Goal: Complete application form

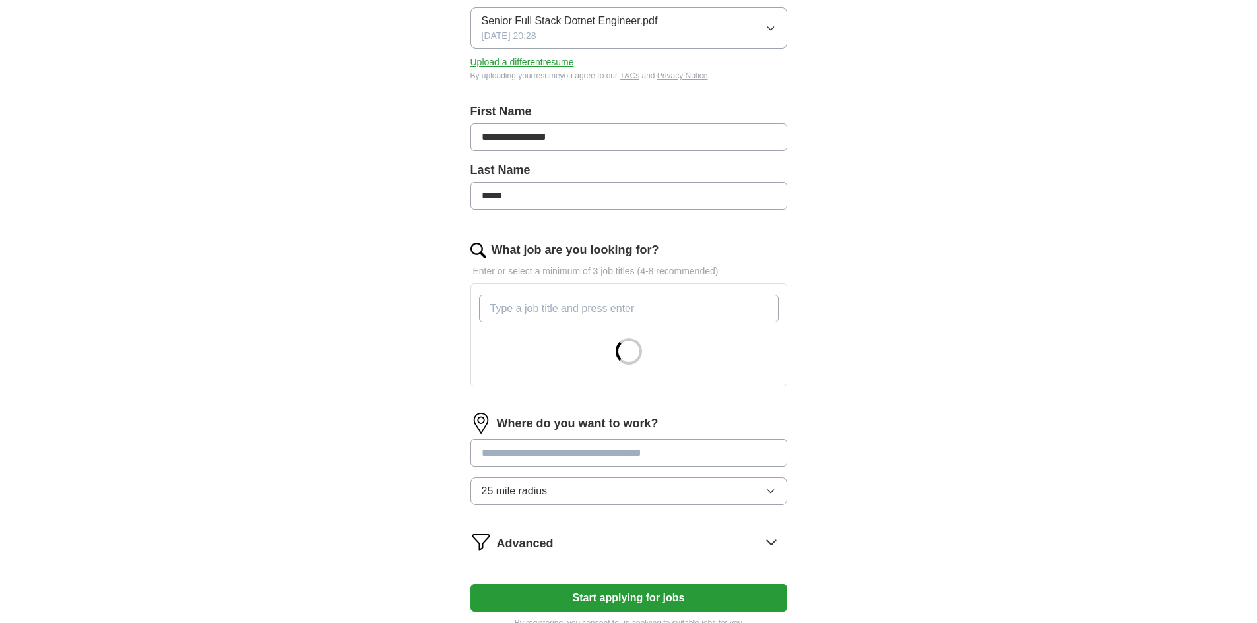
scroll to position [264, 0]
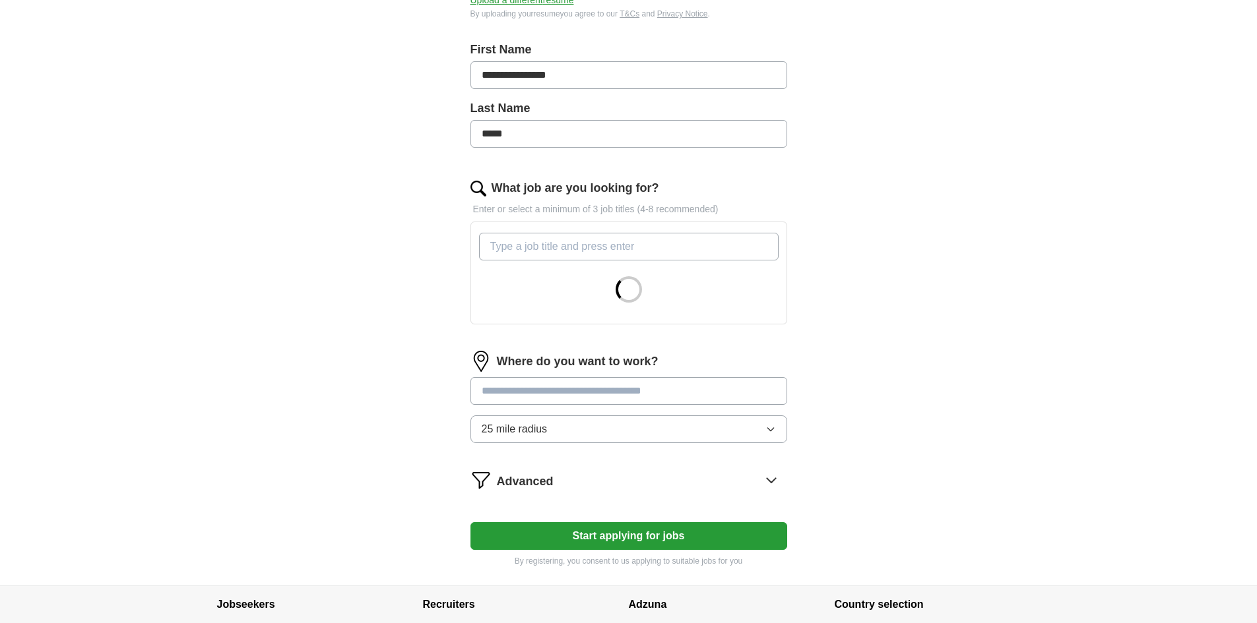
click at [587, 250] on input "What job are you looking for?" at bounding box center [629, 247] width 300 height 28
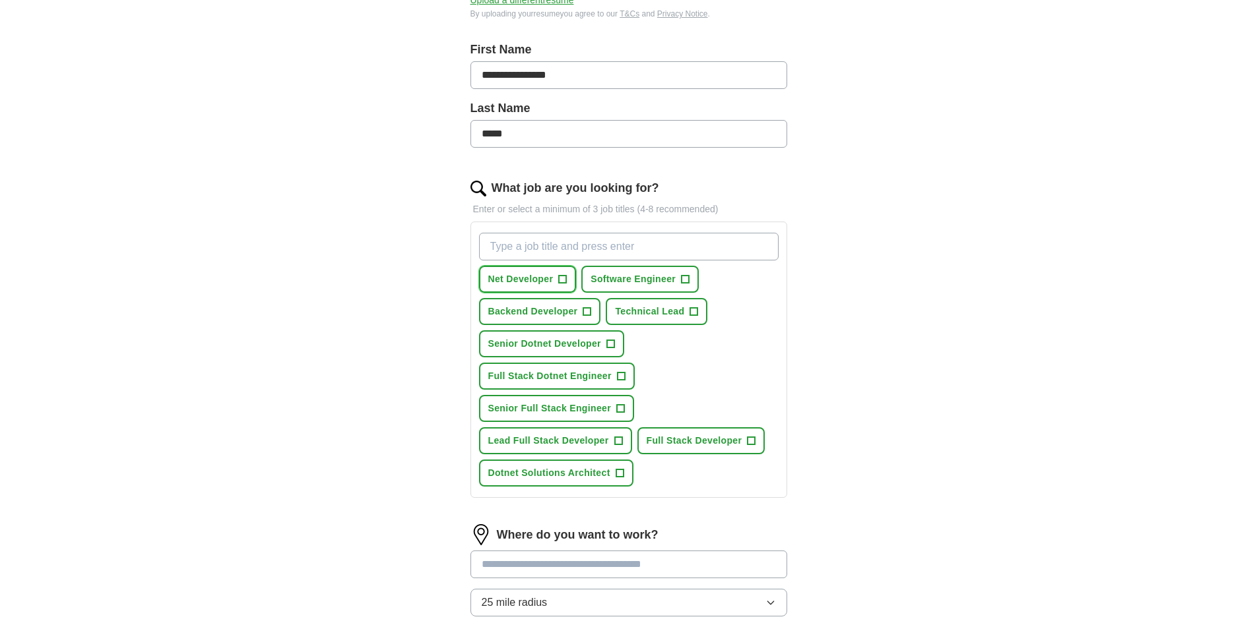
click at [532, 278] on span "Net Developer" at bounding box center [520, 279] width 65 height 14
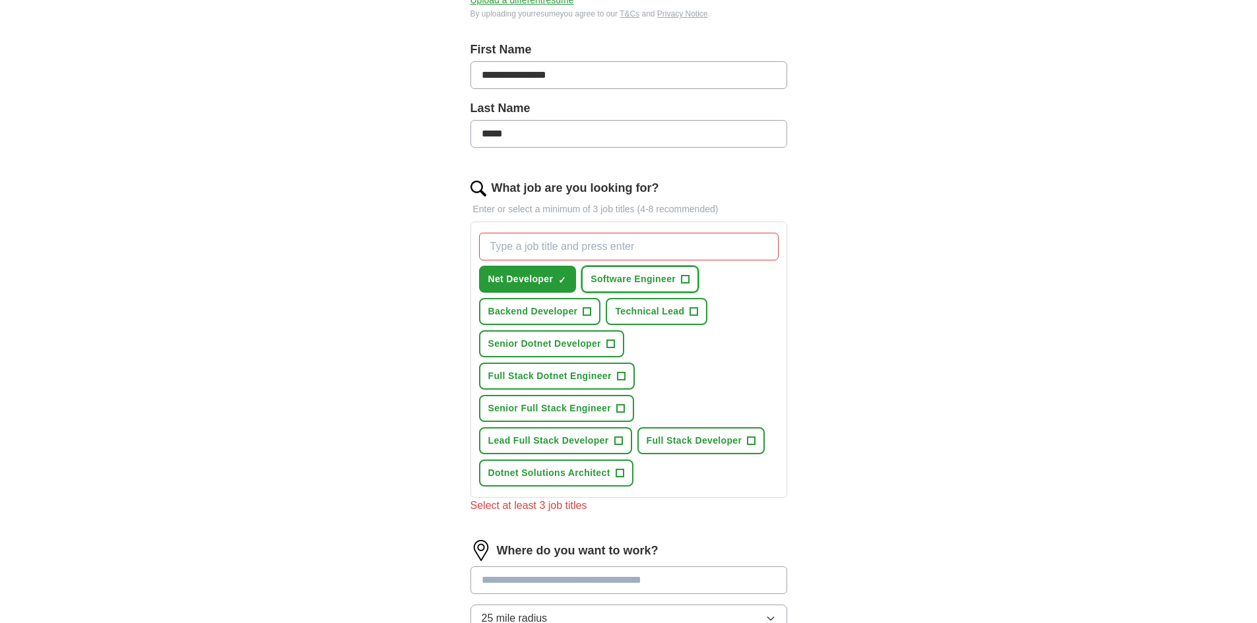
click at [620, 278] on span "Software Engineer" at bounding box center [632, 279] width 85 height 14
click at [649, 315] on span "Technical Lead" at bounding box center [649, 312] width 69 height 14
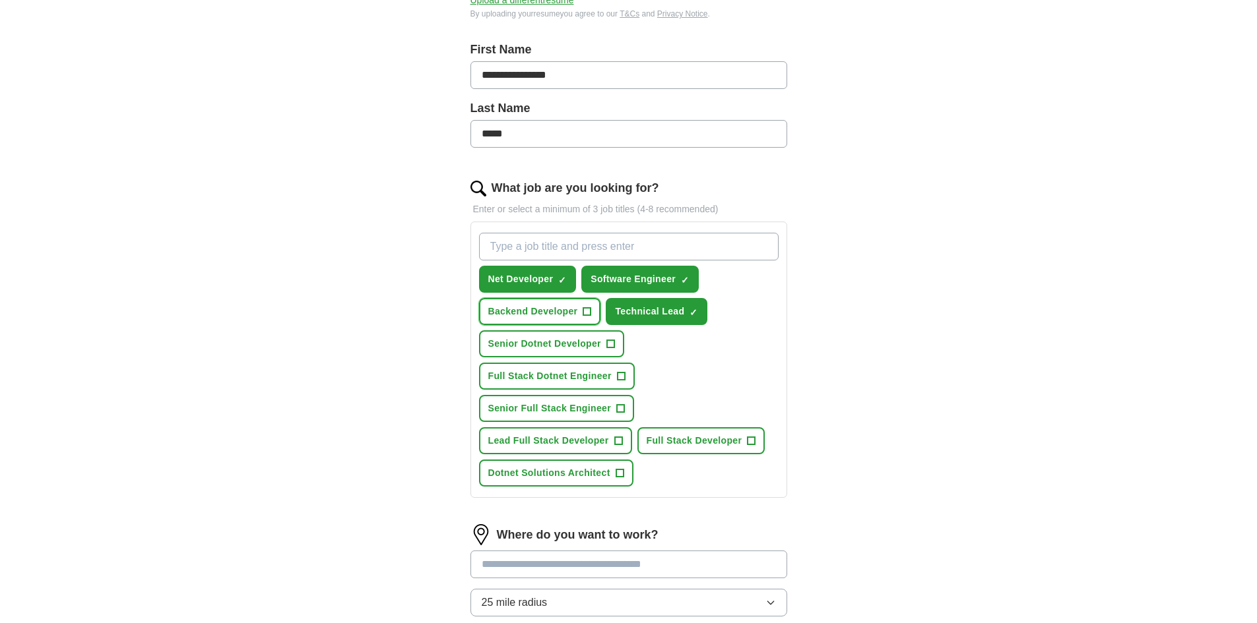
click at [543, 302] on button "Backend Developer +" at bounding box center [540, 311] width 122 height 27
click at [576, 344] on span "Senior Dotnet Developer" at bounding box center [544, 344] width 113 height 14
click at [563, 380] on span "Full Stack Dotnet Engineer" at bounding box center [549, 376] width 123 height 14
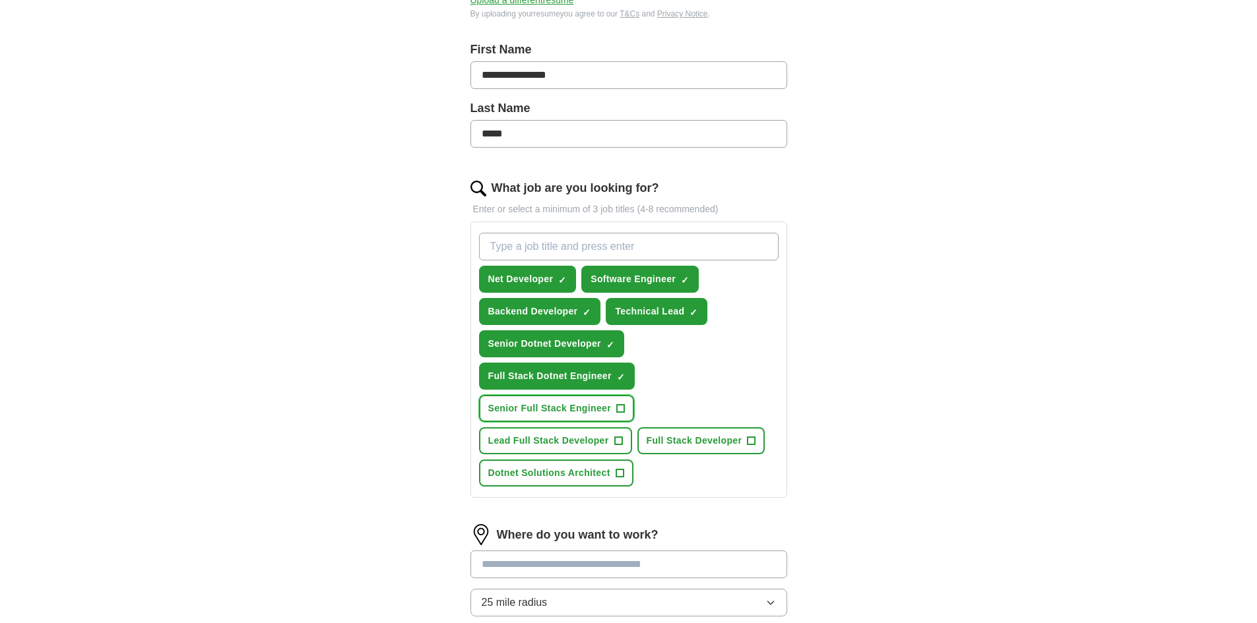
click at [567, 412] on span "Senior Full Stack Engineer" at bounding box center [549, 409] width 123 height 14
click at [672, 443] on span "Full Stack Developer" at bounding box center [695, 441] width 96 height 14
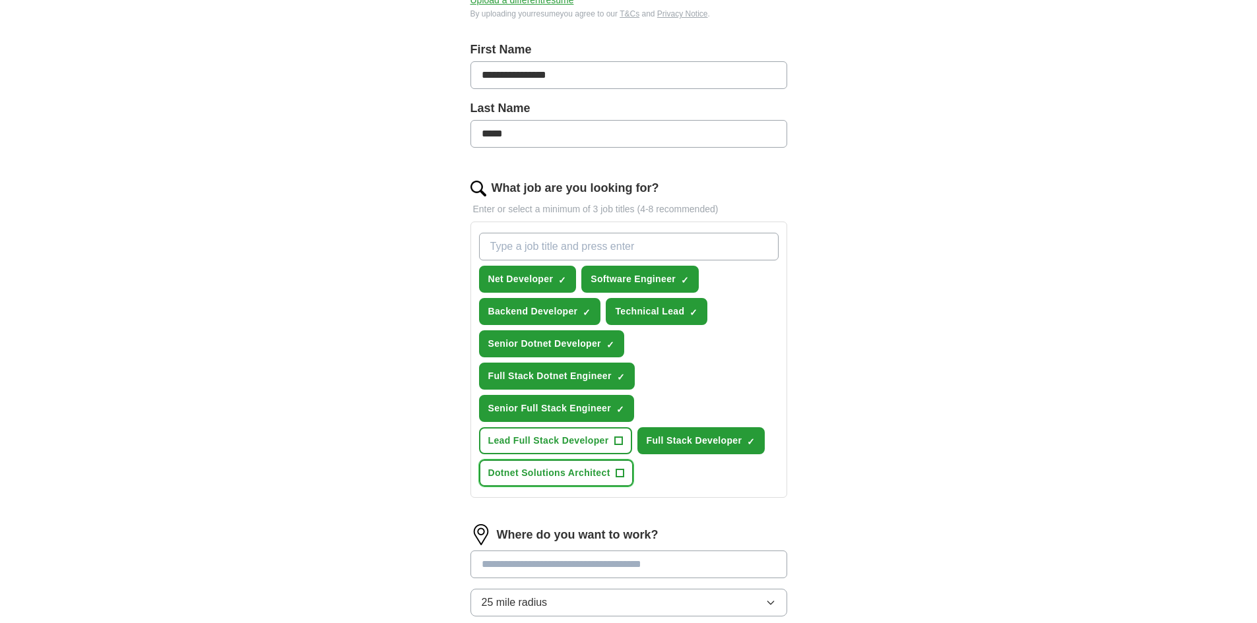
click at [558, 474] on span "Dotnet Solutions Architect" at bounding box center [549, 473] width 122 height 14
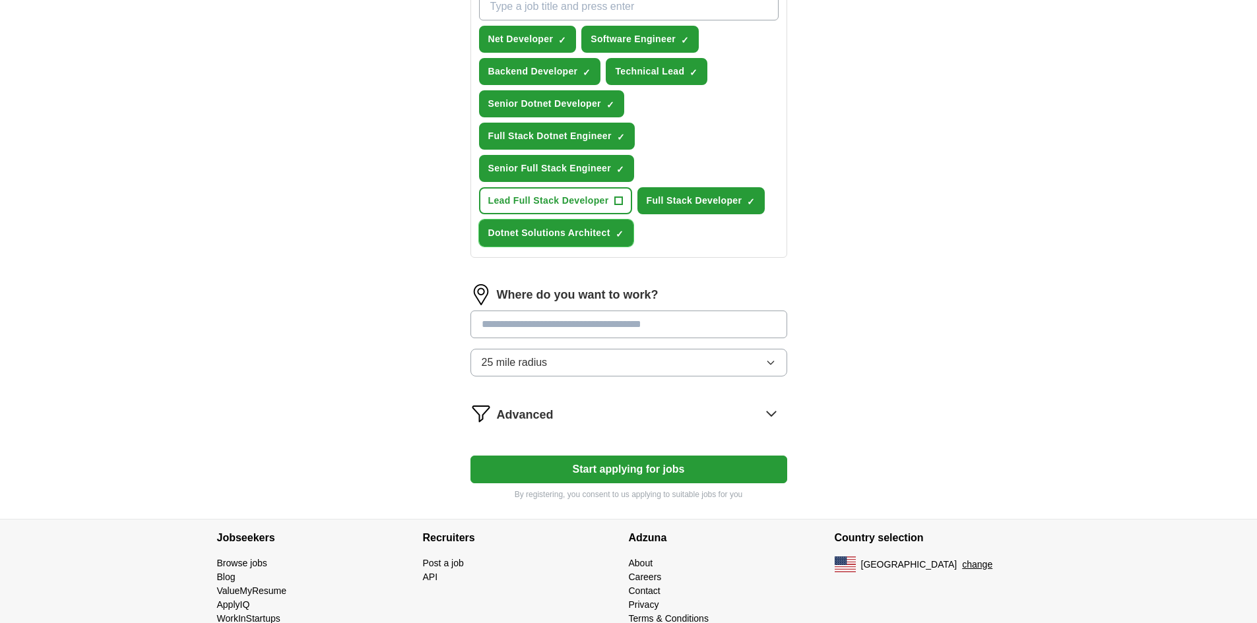
scroll to position [533, 0]
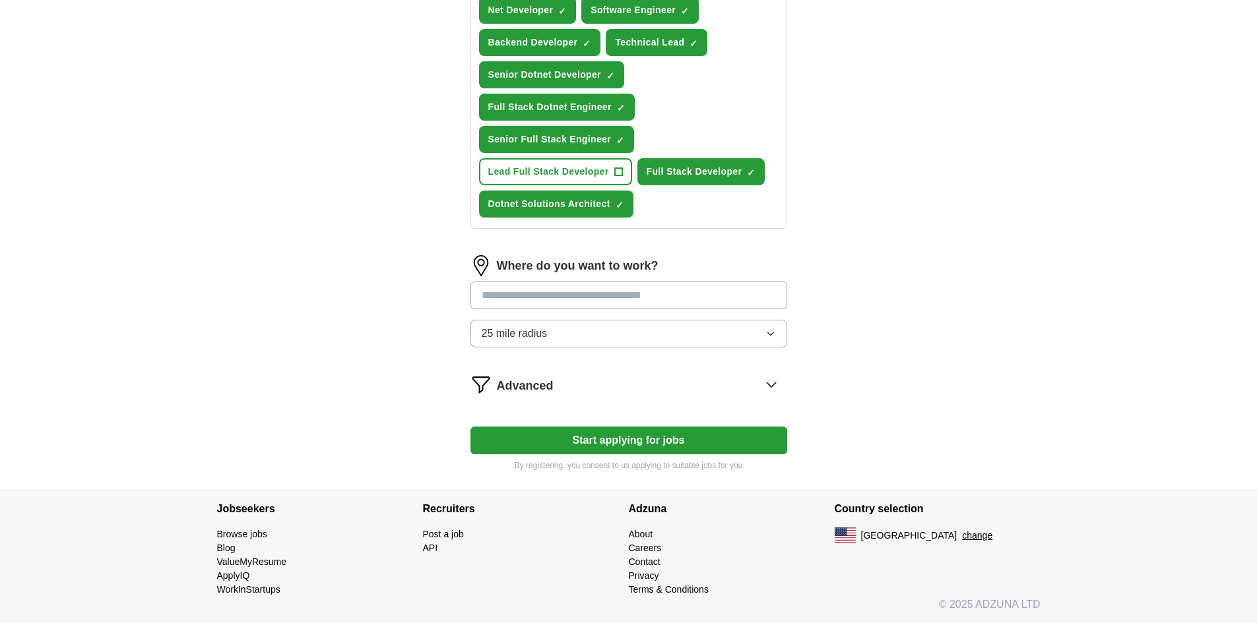
click at [612, 298] on input at bounding box center [628, 296] width 317 height 28
type input "******"
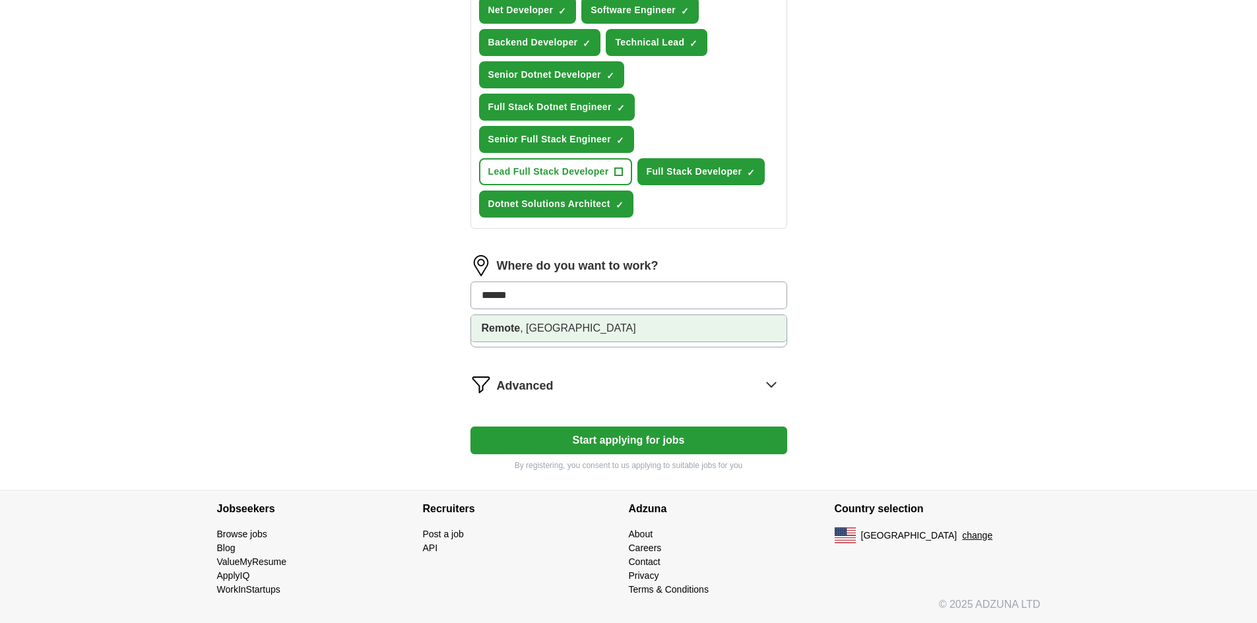
click at [577, 332] on li "Remote , [GEOGRAPHIC_DATA]" at bounding box center [628, 328] width 315 height 26
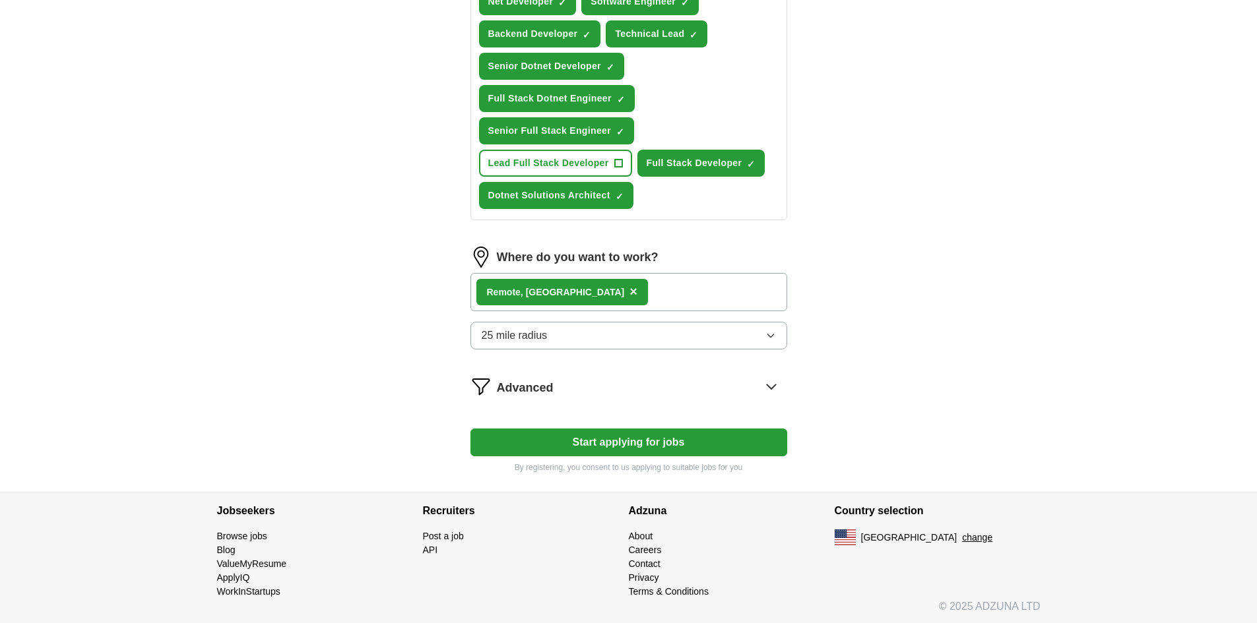
scroll to position [544, 0]
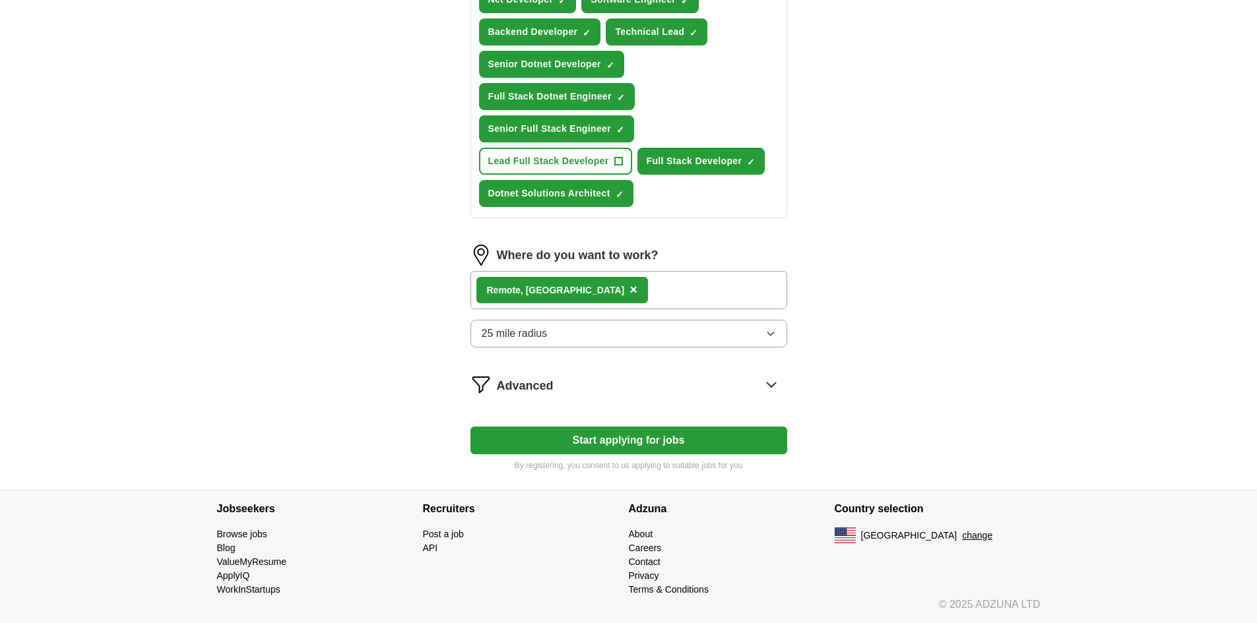
click at [666, 447] on button "Start applying for jobs" at bounding box center [628, 441] width 317 height 28
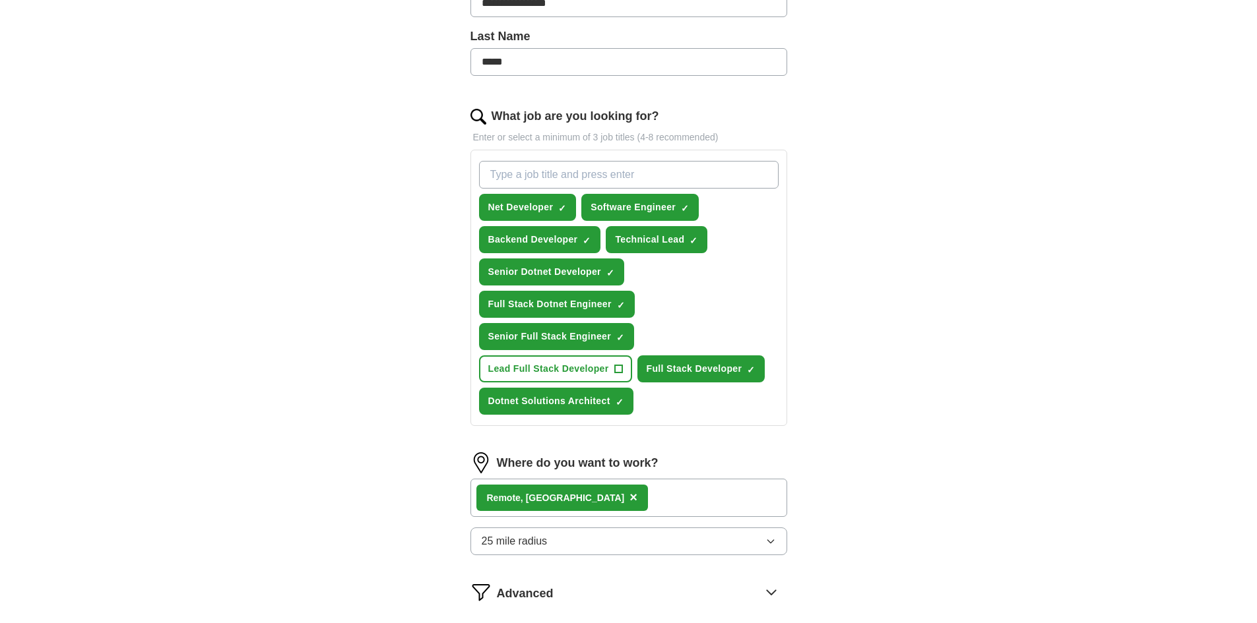
select select "**"
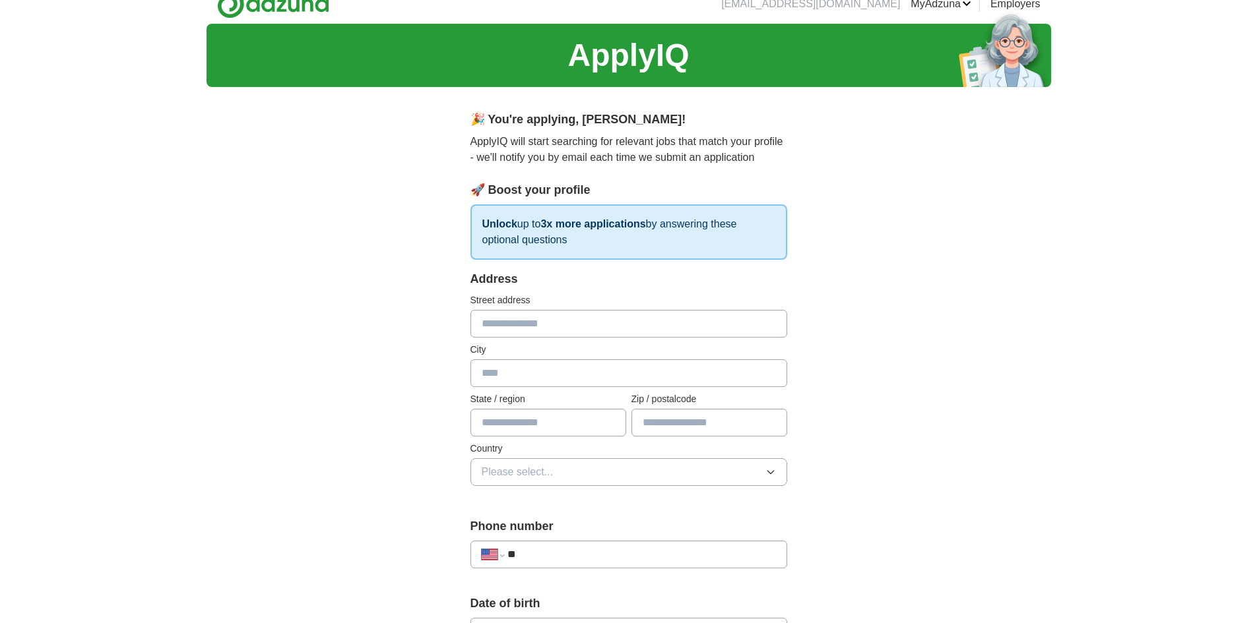
scroll to position [0, 0]
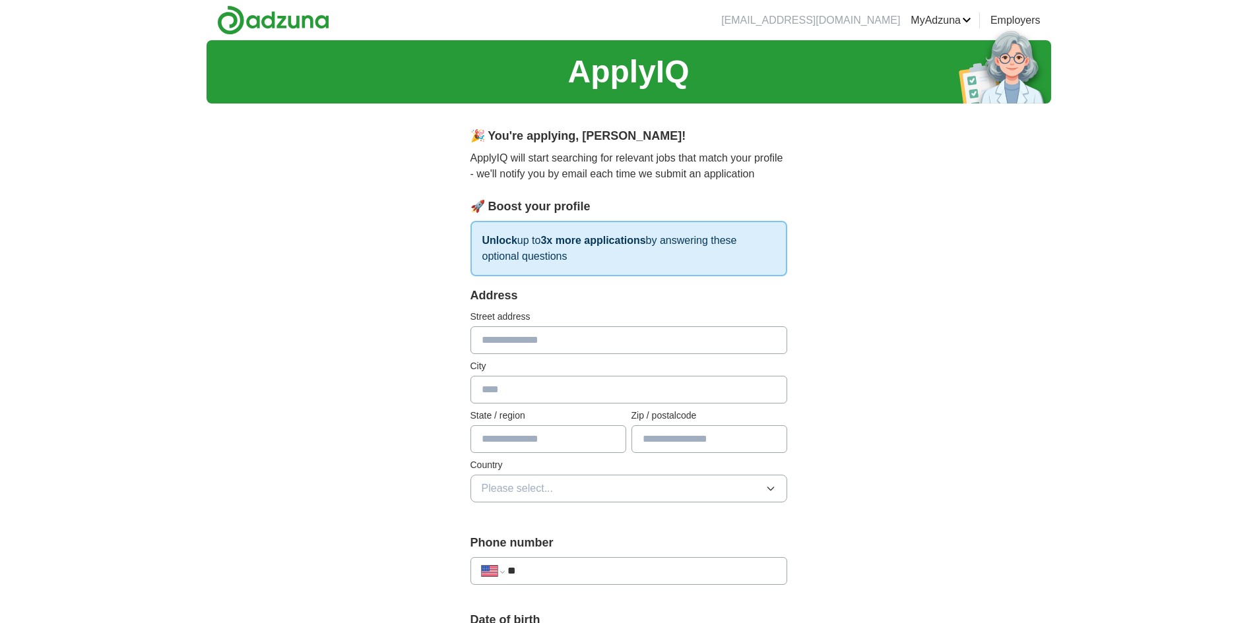
click at [541, 334] on input "text" at bounding box center [628, 341] width 317 height 28
type input "**********"
type input "*****"
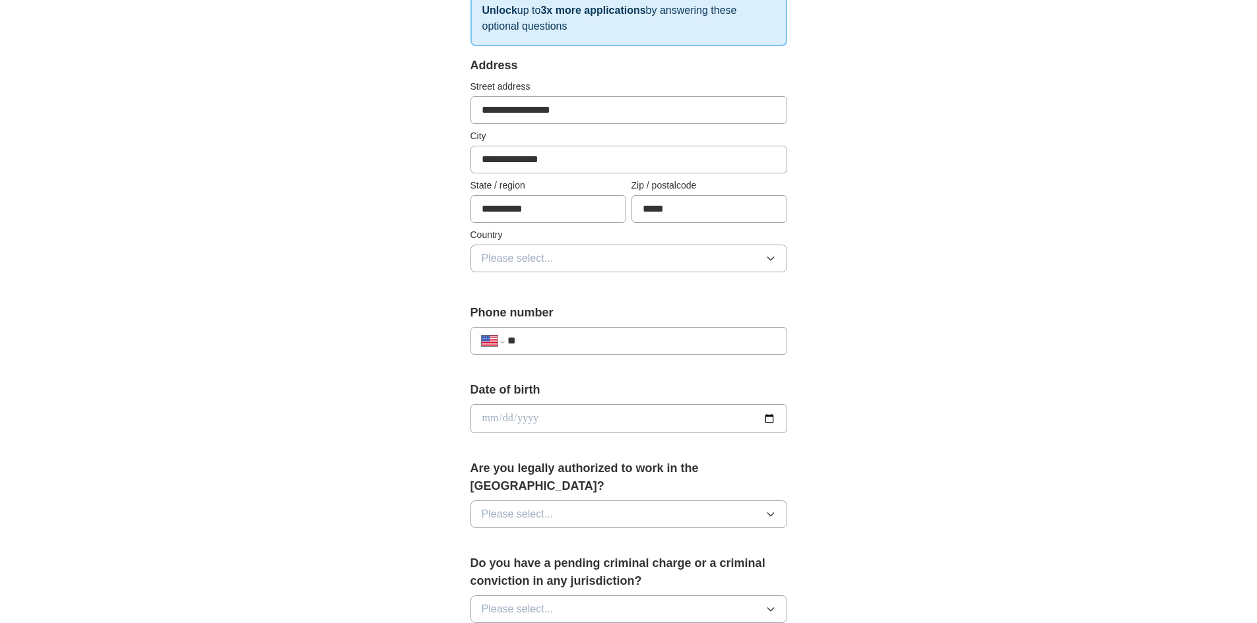
scroll to position [264, 0]
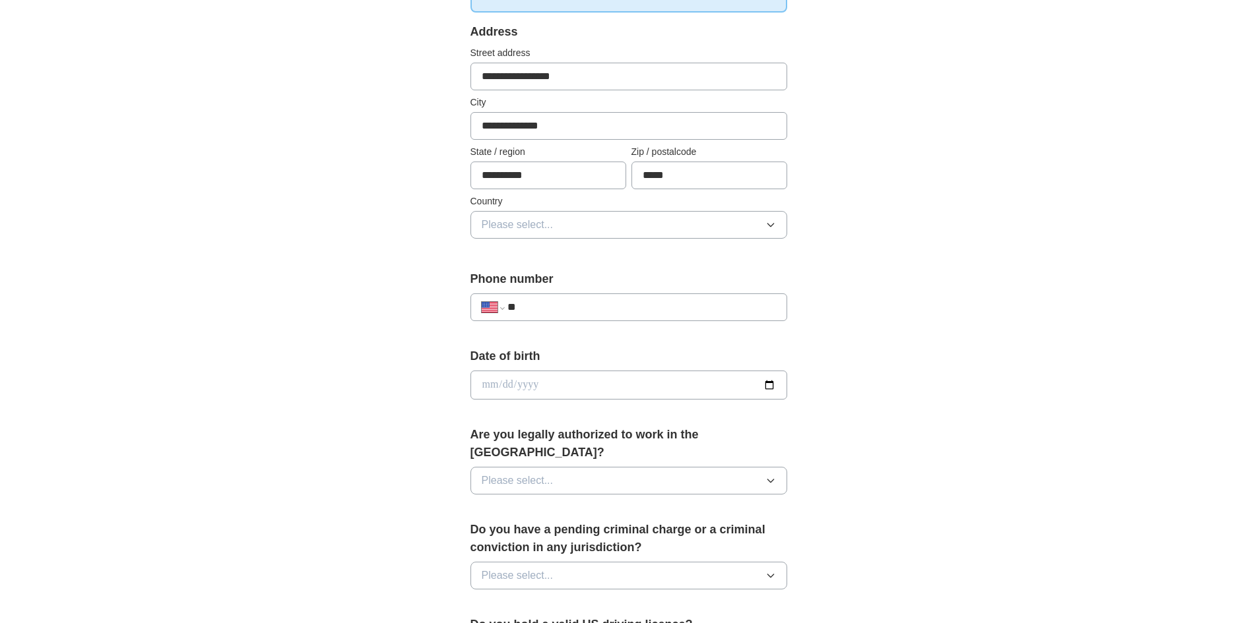
click at [584, 313] on input "**" at bounding box center [641, 308] width 268 height 16
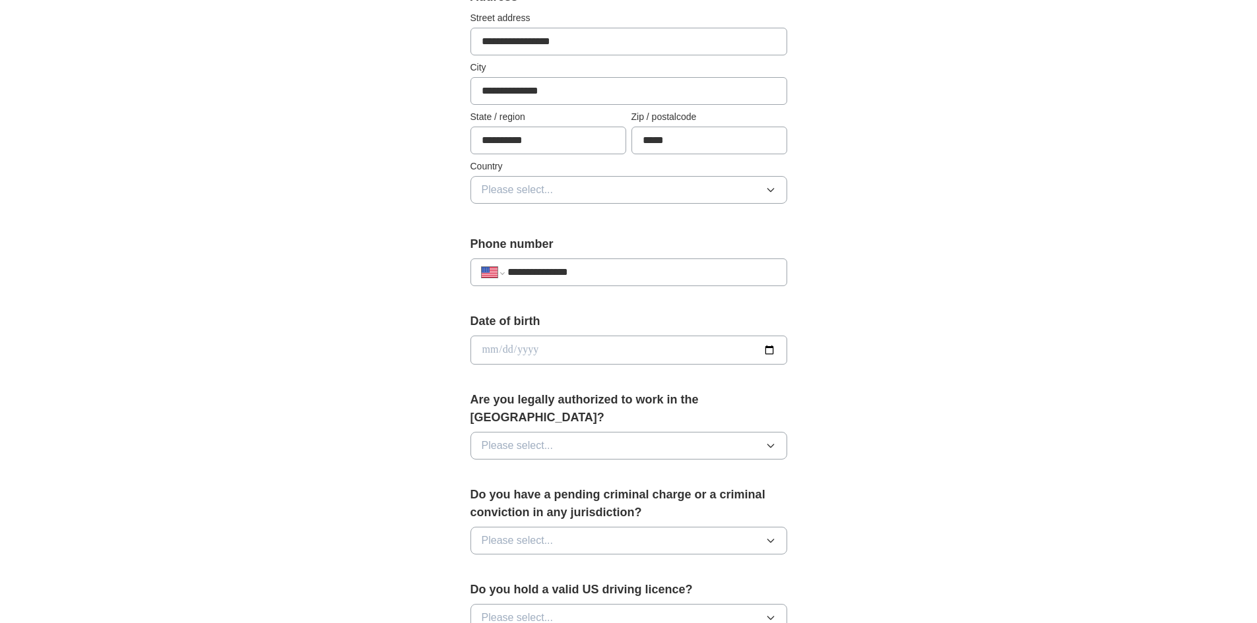
scroll to position [330, 0]
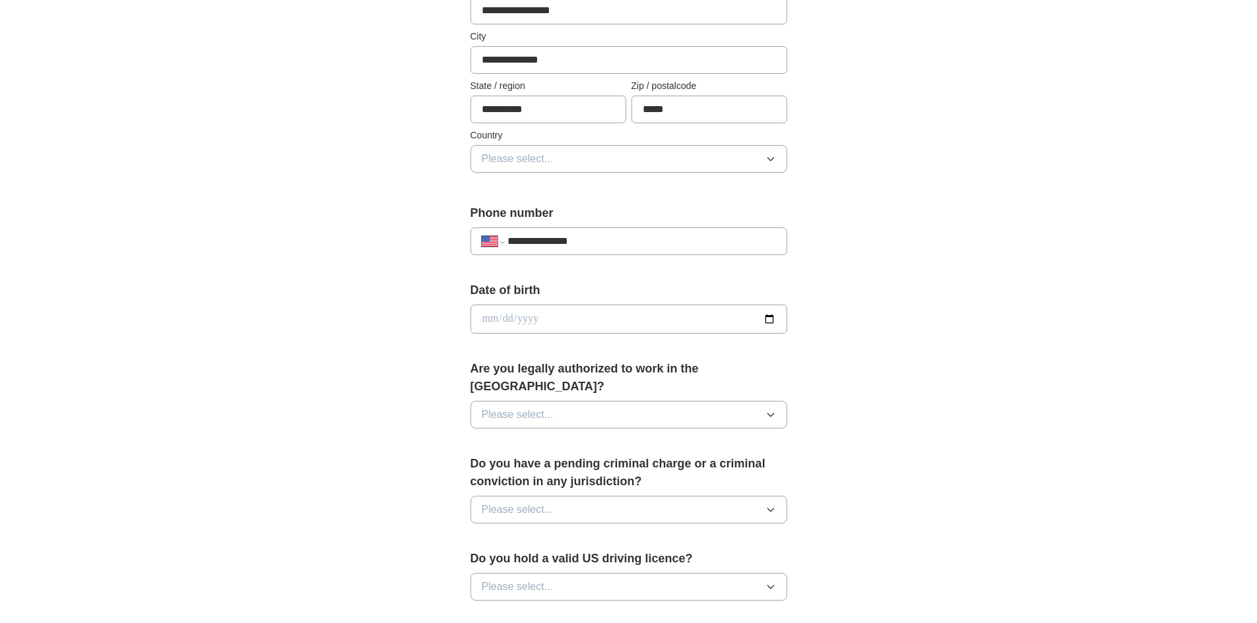
type input "**********"
click at [581, 315] on input "date" at bounding box center [628, 319] width 317 height 29
click at [768, 323] on input "date" at bounding box center [628, 319] width 317 height 29
type input "**********"
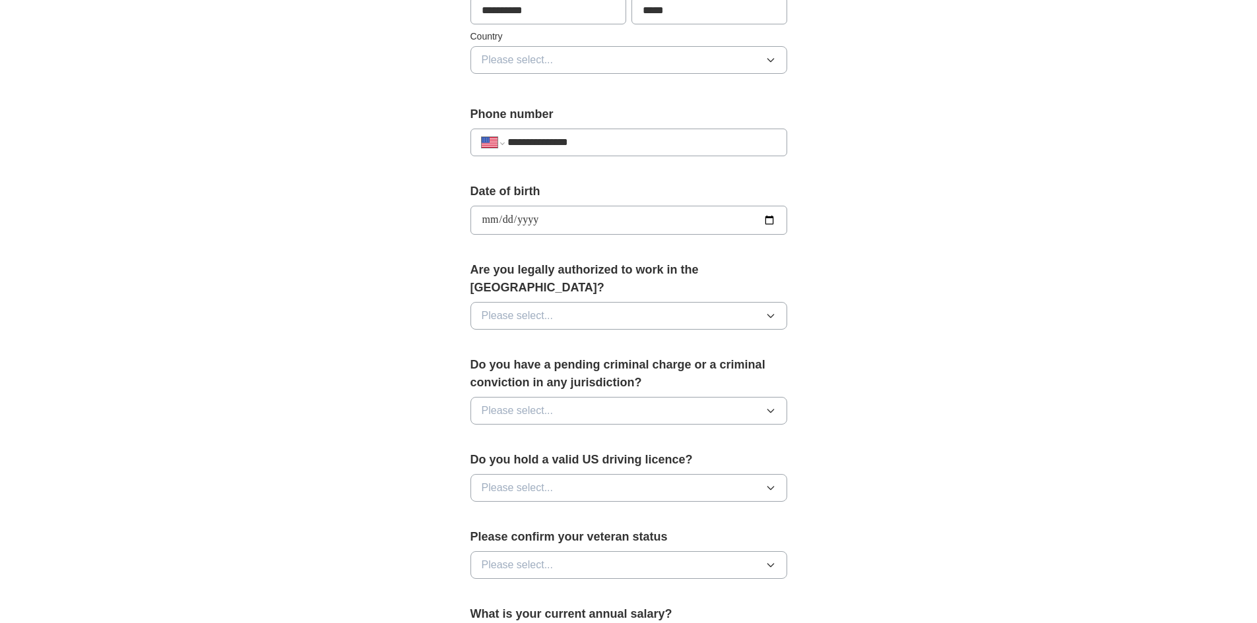
scroll to position [462, 0]
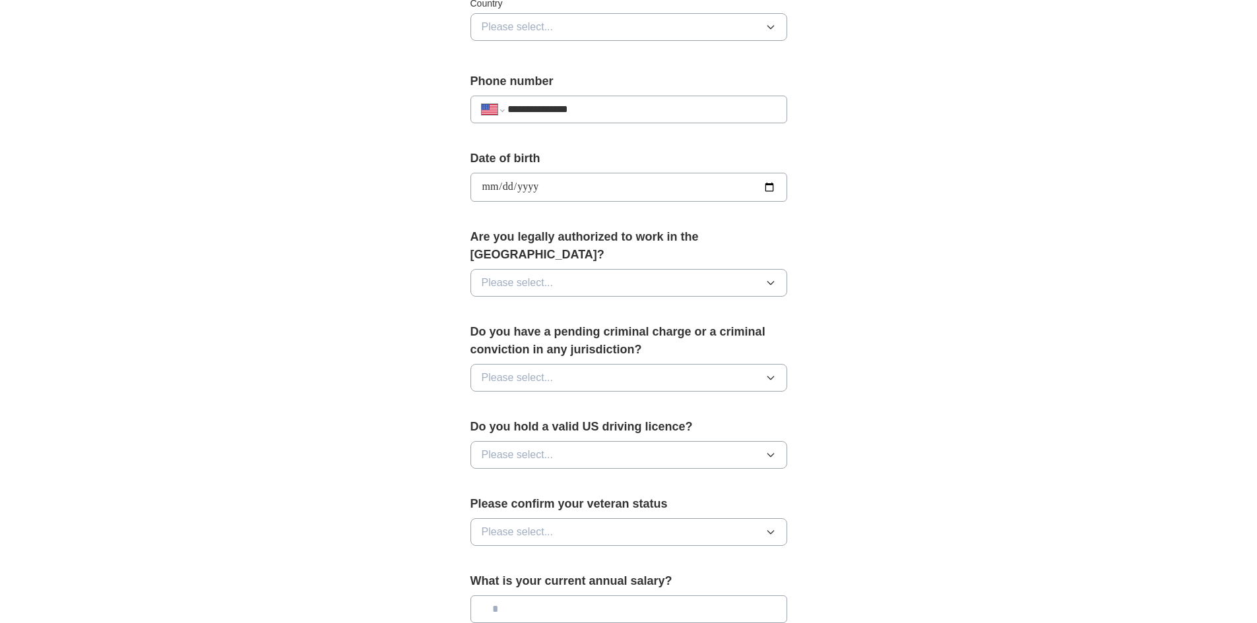
click at [650, 269] on button "Please select..." at bounding box center [628, 283] width 317 height 28
click at [515, 305] on div "Yes" at bounding box center [629, 313] width 294 height 16
click at [557, 364] on button "Please select..." at bounding box center [628, 378] width 317 height 28
click at [553, 422] on li "No" at bounding box center [628, 435] width 315 height 27
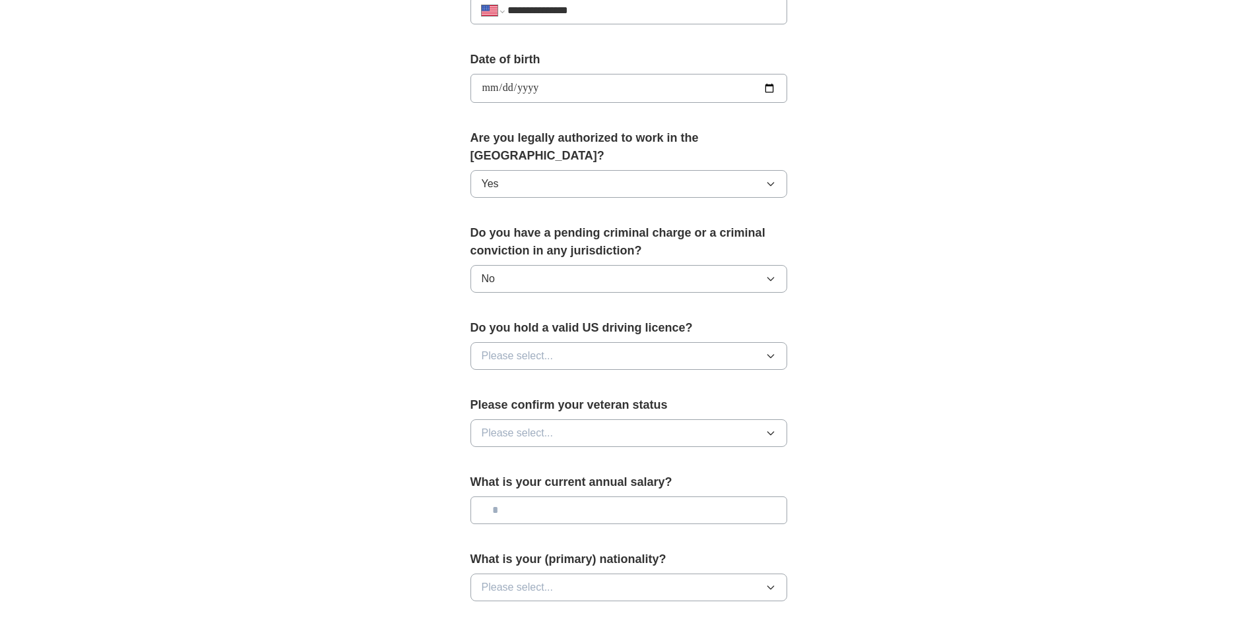
scroll to position [594, 0]
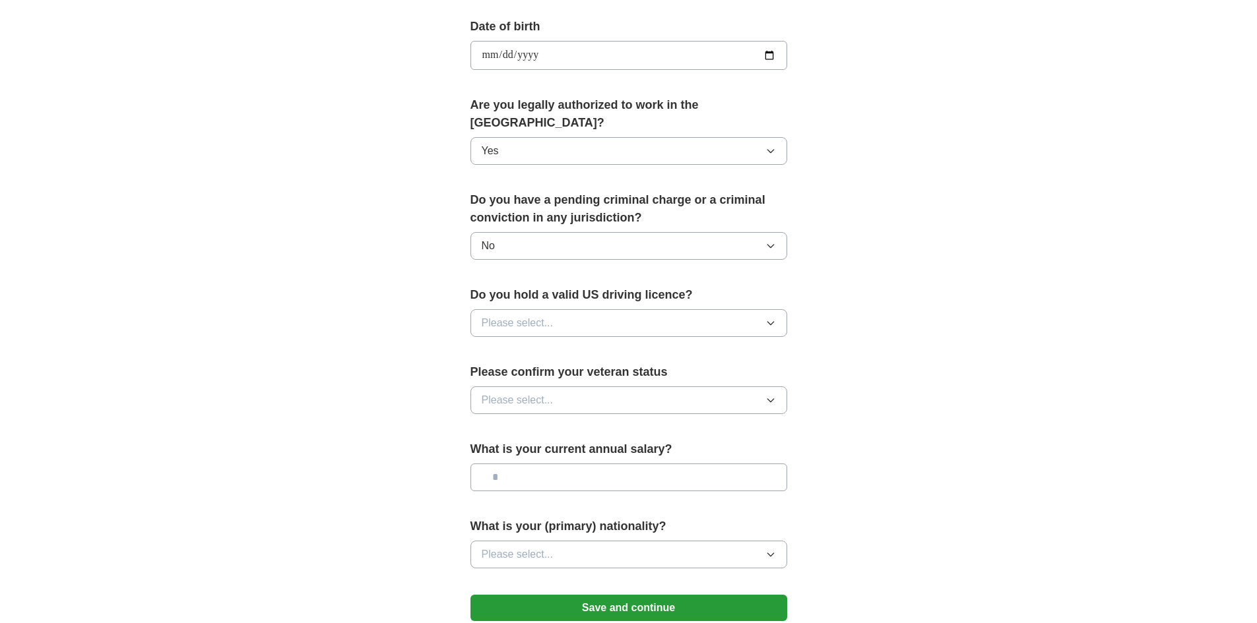
click at [587, 309] on button "Please select..." at bounding box center [628, 323] width 317 height 28
click at [543, 346] on div "Yes" at bounding box center [629, 354] width 294 height 16
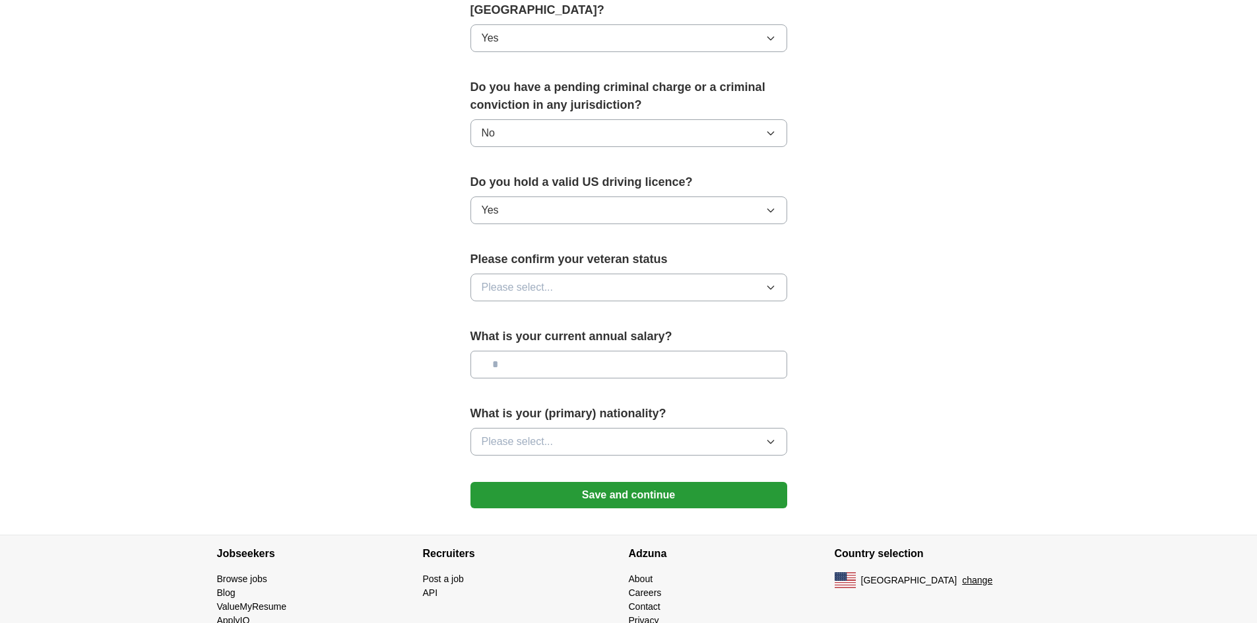
scroll to position [726, 0]
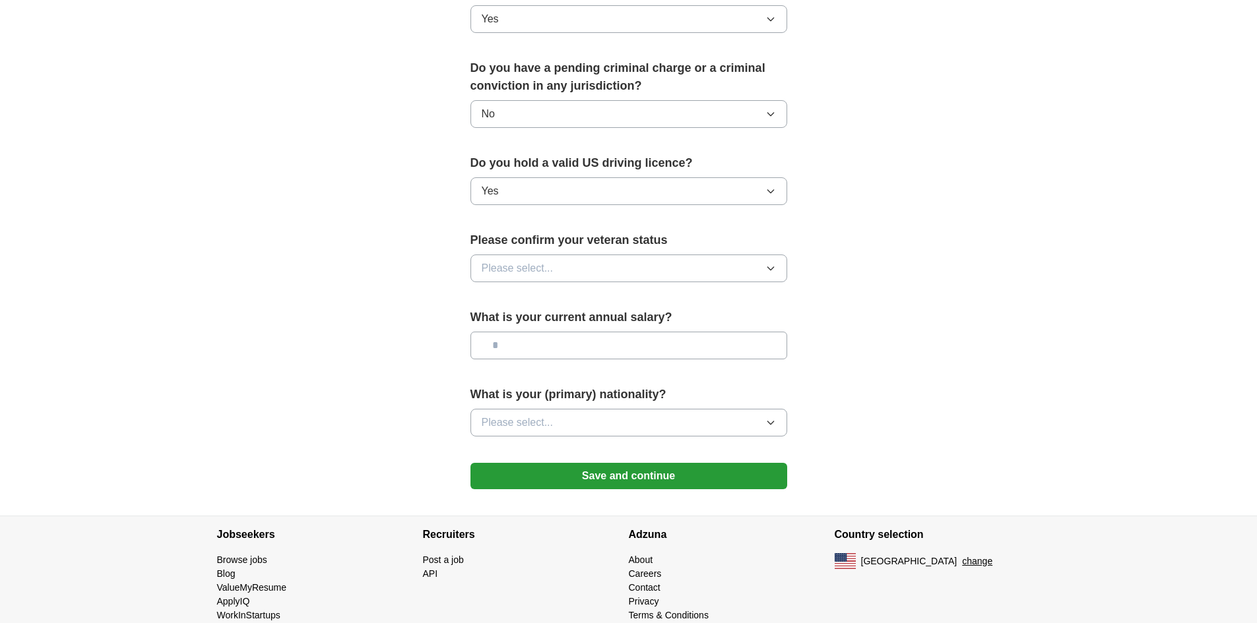
click at [569, 255] on button "Please select..." at bounding box center [628, 269] width 317 height 28
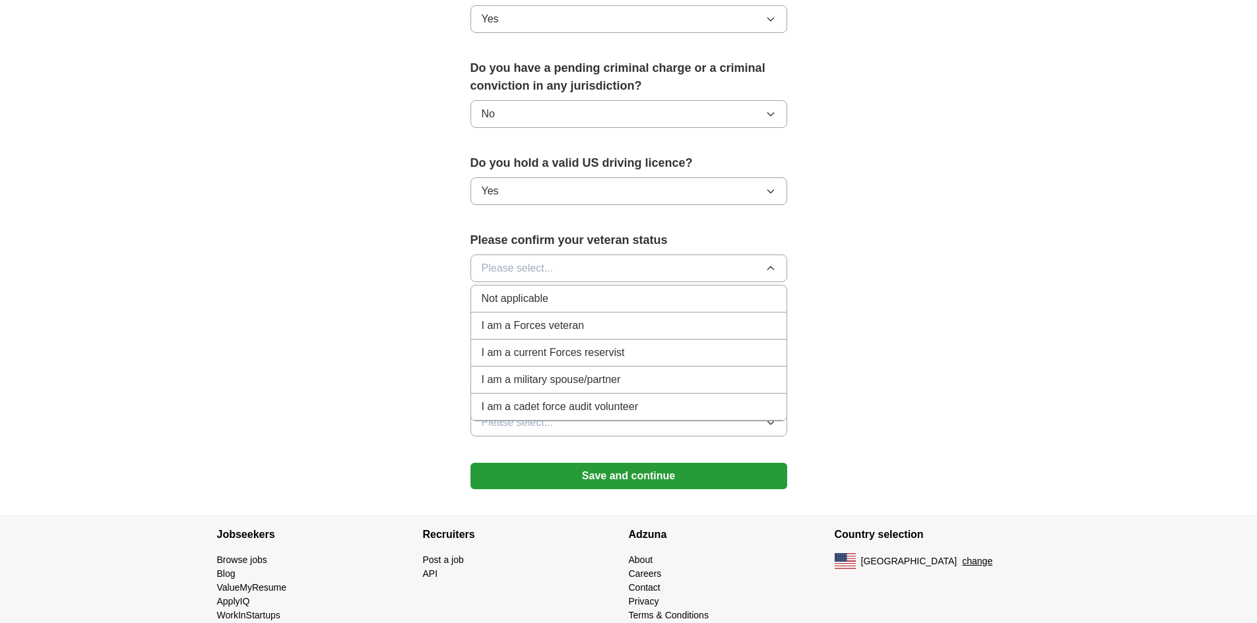
click at [516, 291] on span "Not applicable" at bounding box center [515, 299] width 67 height 16
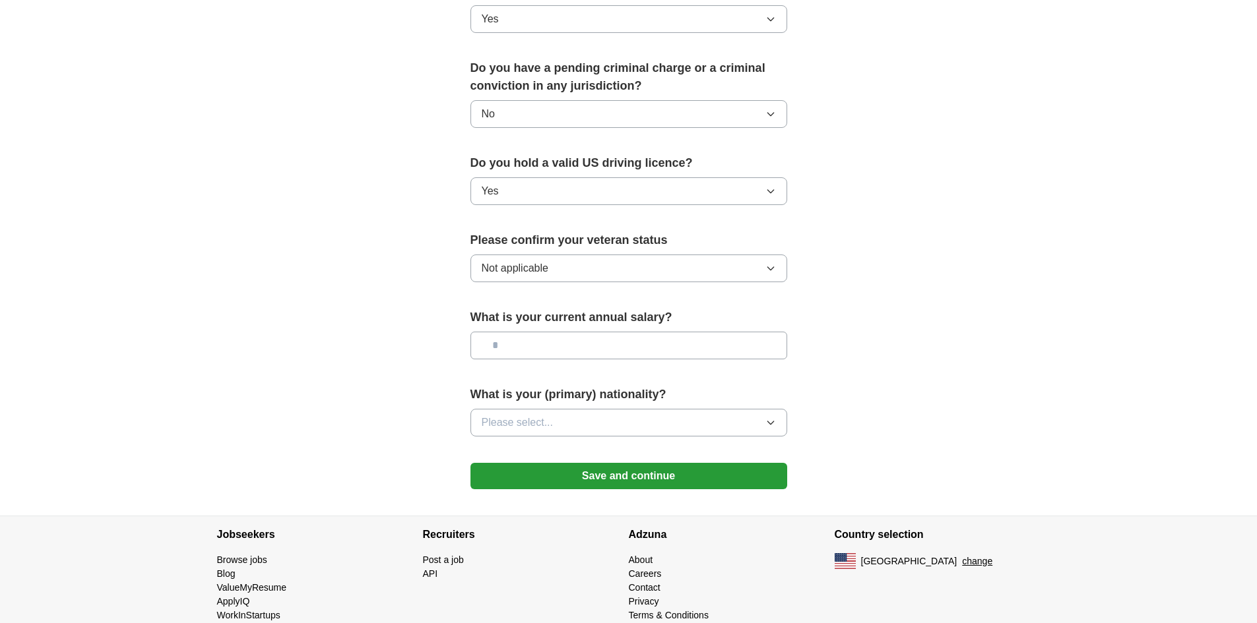
click at [553, 332] on input "text" at bounding box center [628, 346] width 317 height 28
type input "********"
click at [508, 415] on span "Please select..." at bounding box center [518, 423] width 72 height 16
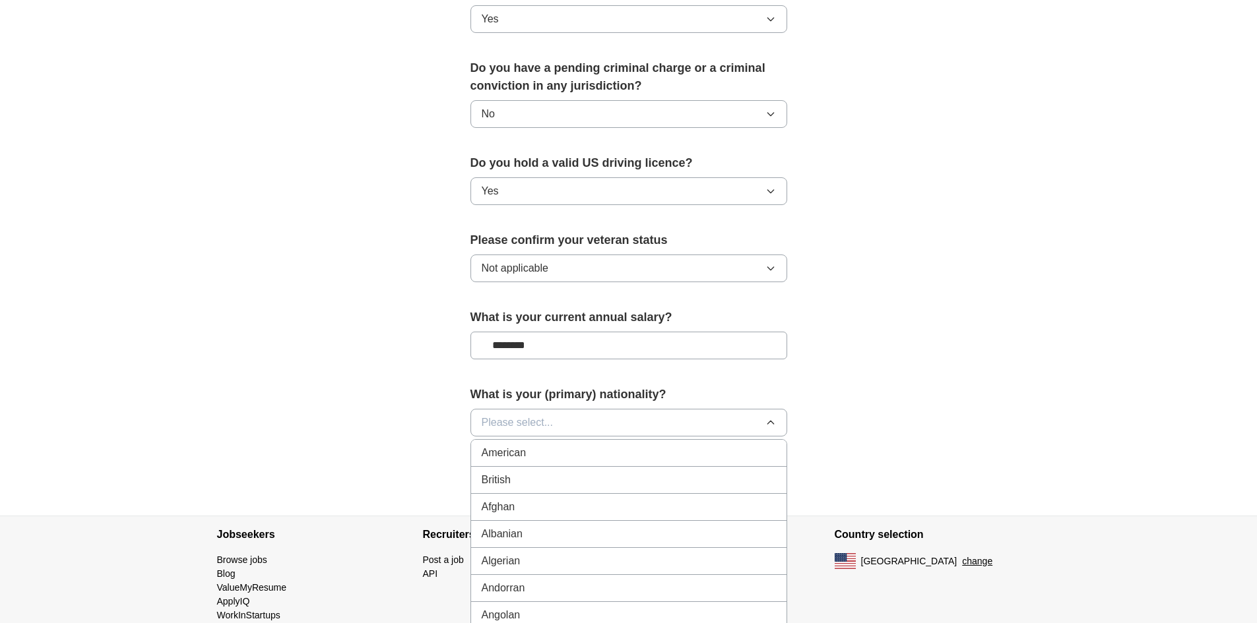
click at [551, 444] on li "American" at bounding box center [628, 453] width 315 height 27
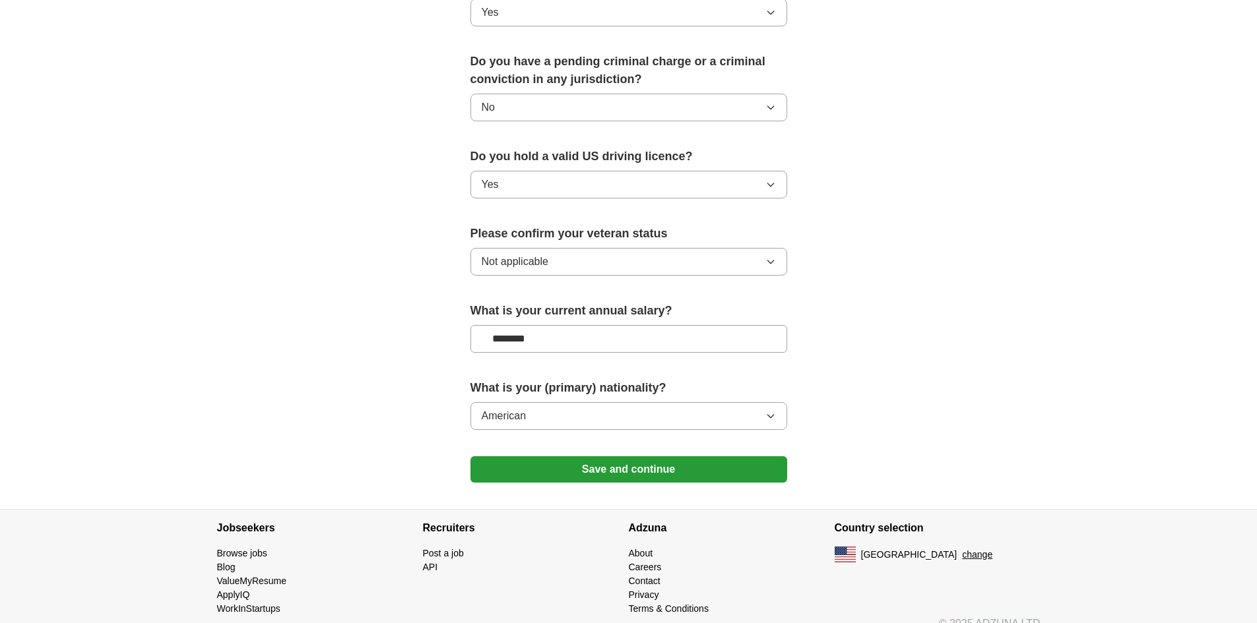
scroll to position [734, 0]
click at [765, 410] on icon "button" at bounding box center [770, 415] width 11 height 11
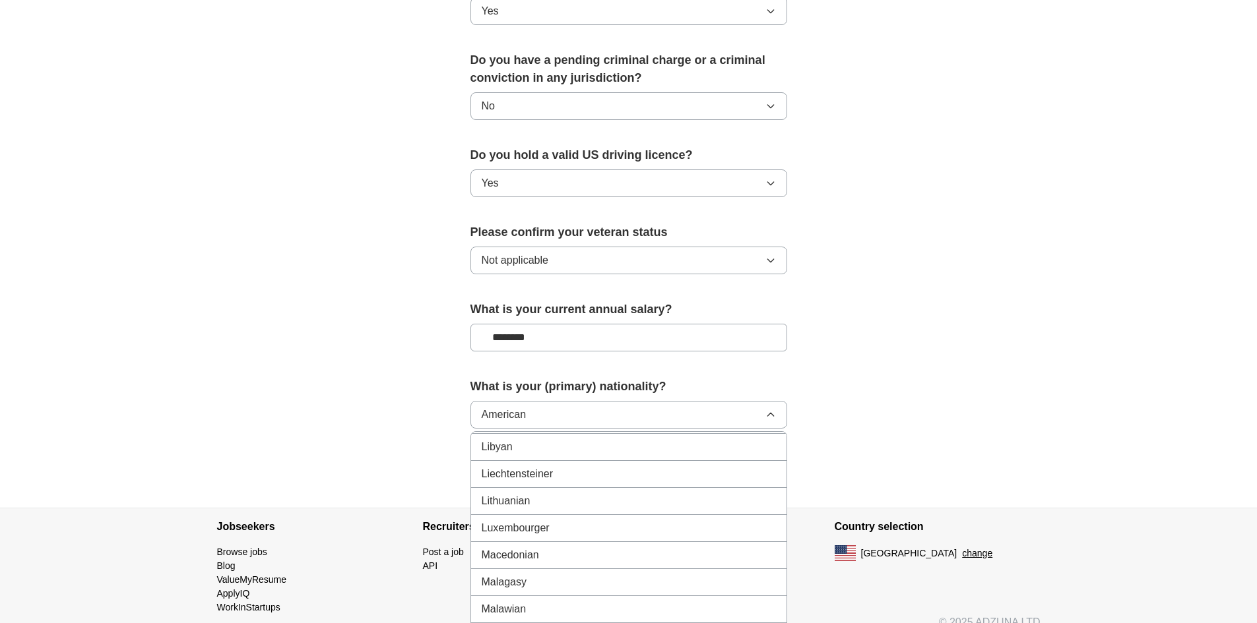
scroll to position [2771, 0]
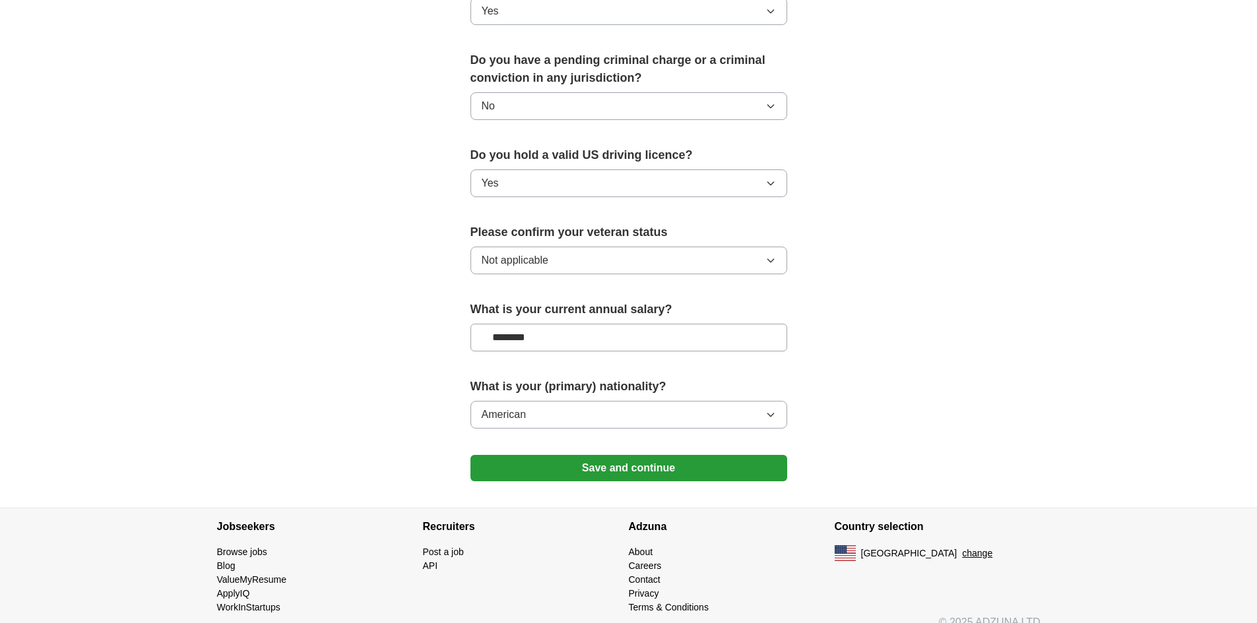
click at [538, 455] on button "Save and continue" at bounding box center [628, 468] width 317 height 26
